Goal: Complete application form

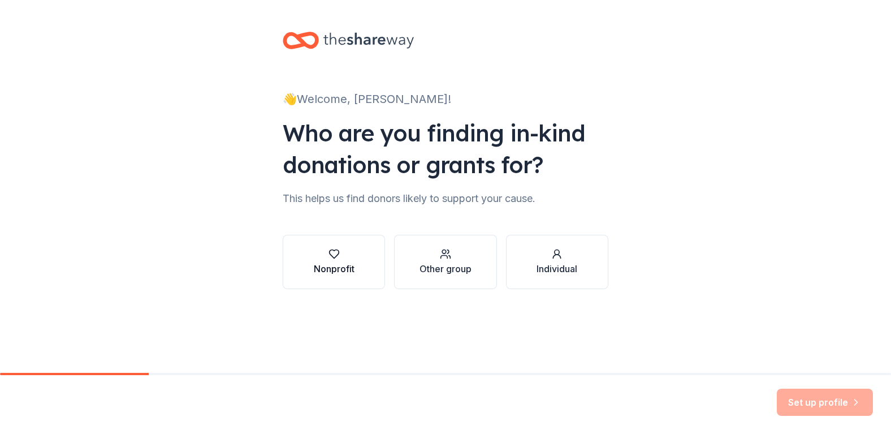
click at [334, 258] on icon "button" at bounding box center [334, 254] width 10 height 8
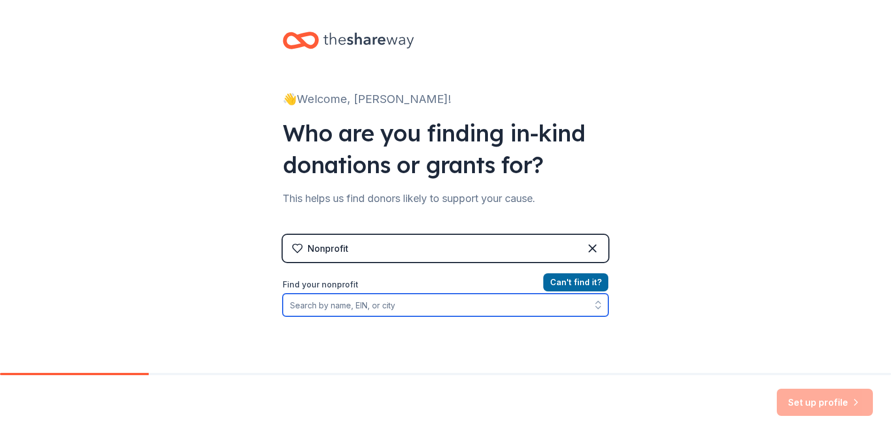
click at [344, 302] on input "Find your nonprofit" at bounding box center [446, 304] width 326 height 23
type input "hig"
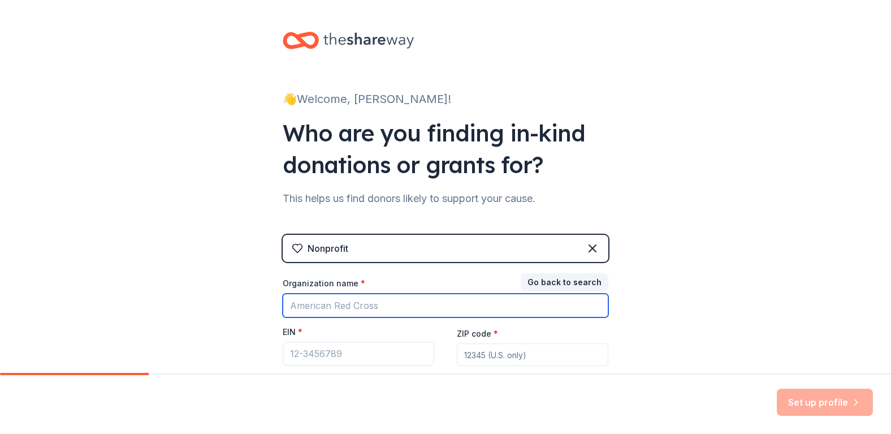
click at [344, 302] on input "Organization name *" at bounding box center [446, 305] width 326 height 24
type input "PTA"
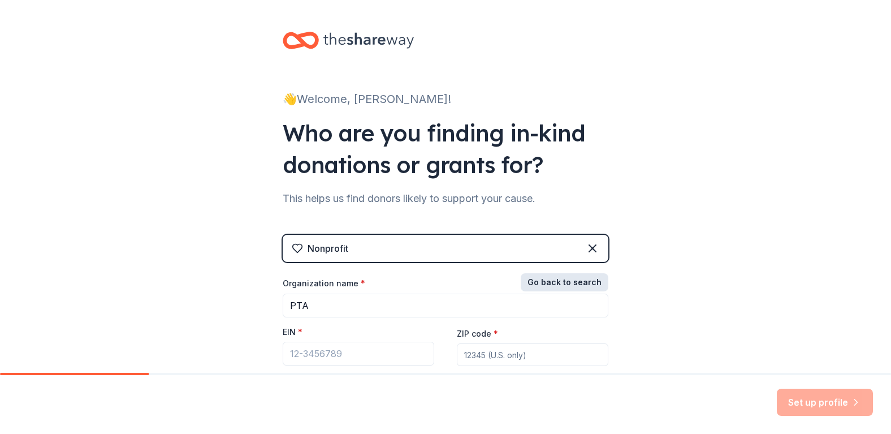
click at [596, 283] on button "Go back to search" at bounding box center [565, 282] width 88 height 18
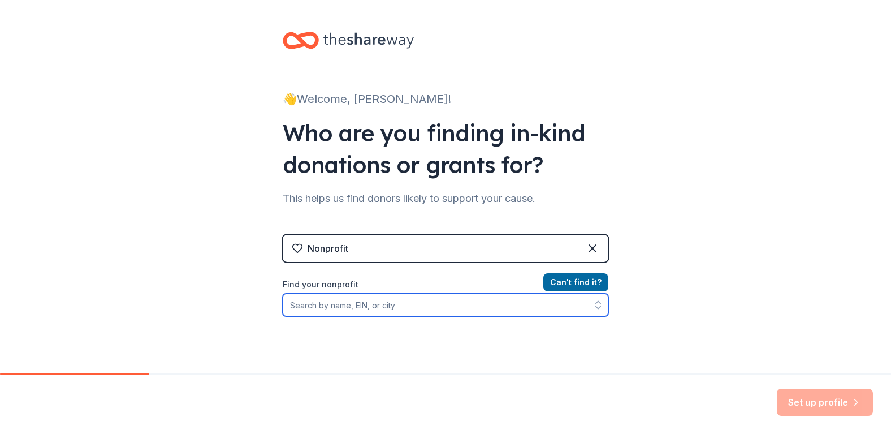
click at [405, 304] on input "Find your nonprofit" at bounding box center [446, 304] width 326 height 23
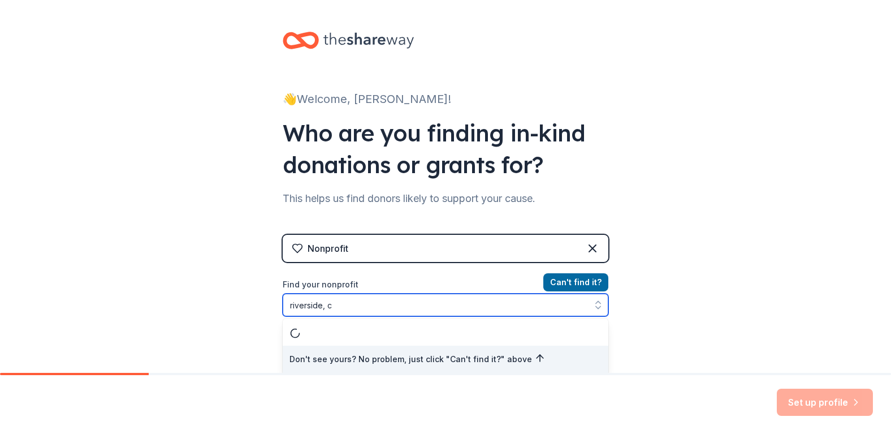
type input "[GEOGRAPHIC_DATA], [GEOGRAPHIC_DATA]"
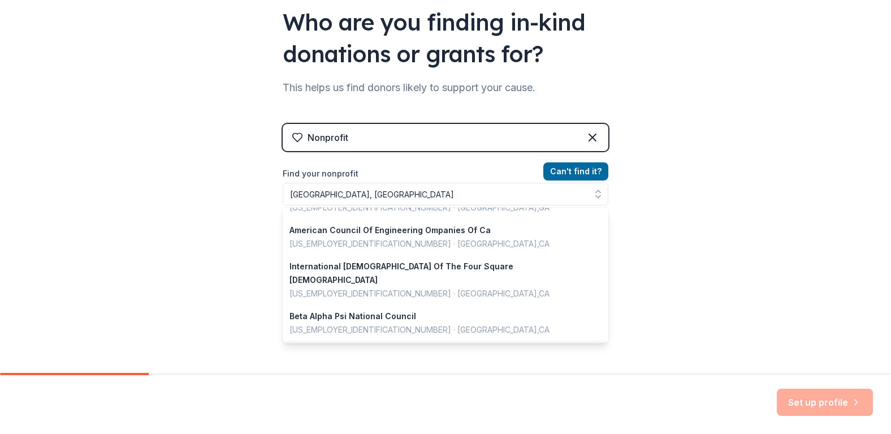
scroll to position [93, 0]
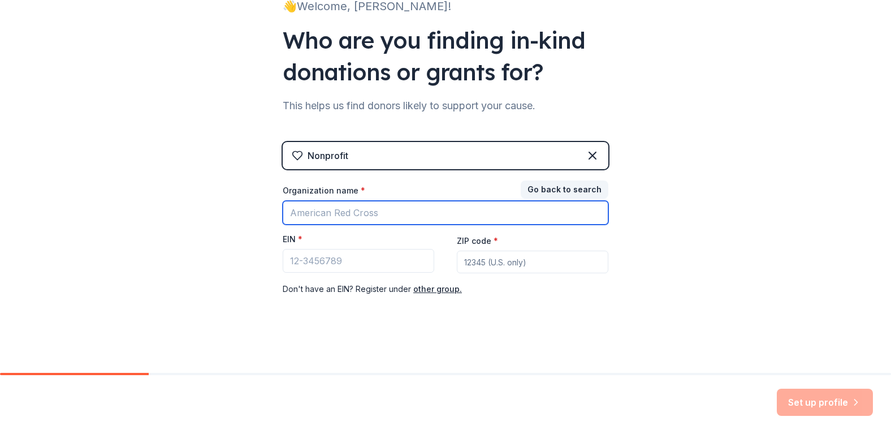
click at [477, 215] on input "Organization name *" at bounding box center [446, 213] width 326 height 24
